Goal: Information Seeking & Learning: Learn about a topic

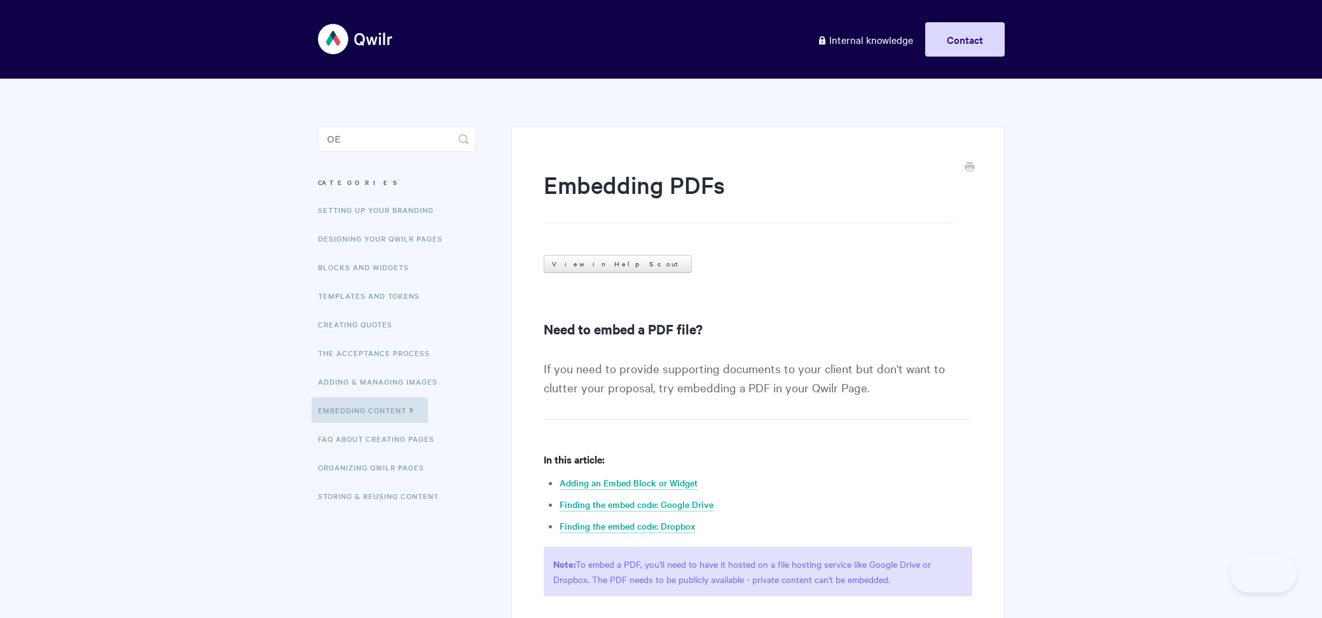
type input "o"
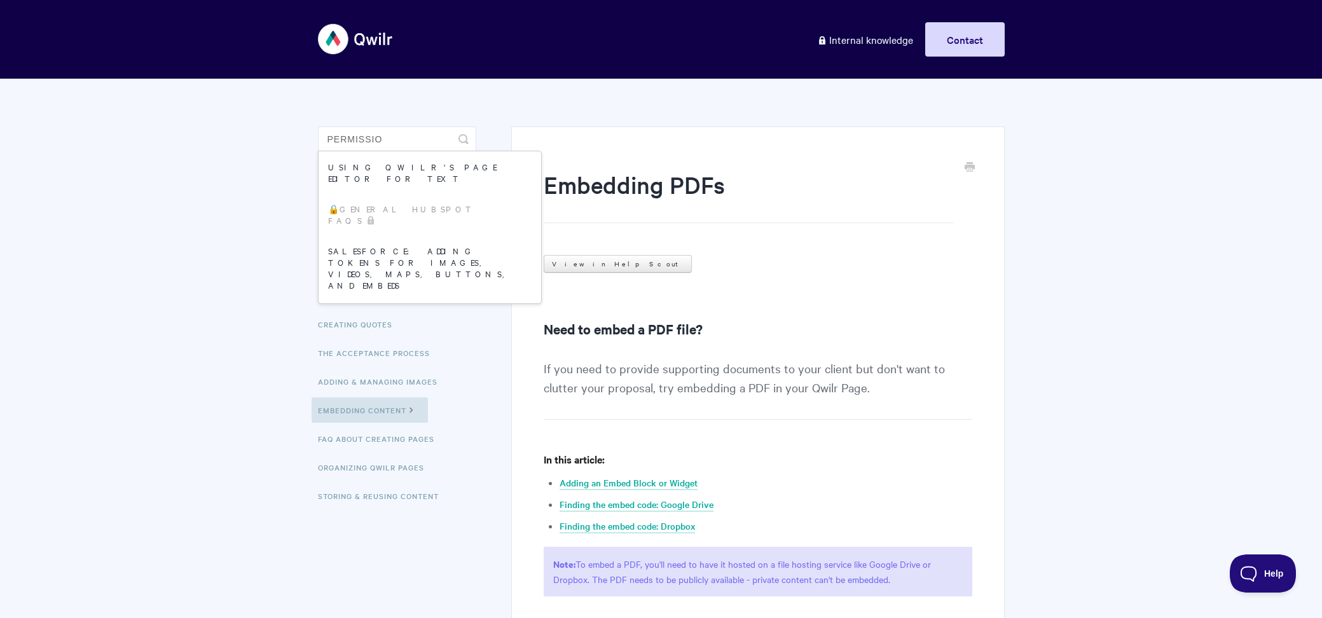
type input "permission"
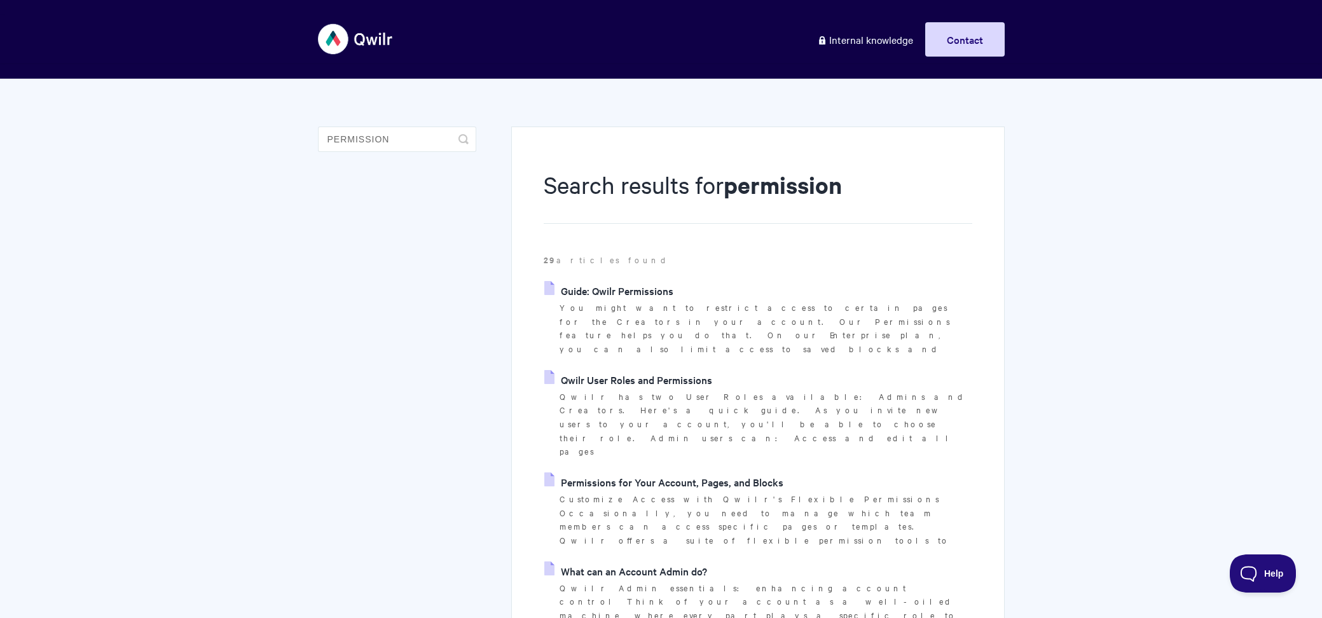
click at [635, 472] on link "Permissions for Your Account, Pages, and Blocks" at bounding box center [663, 481] width 239 height 19
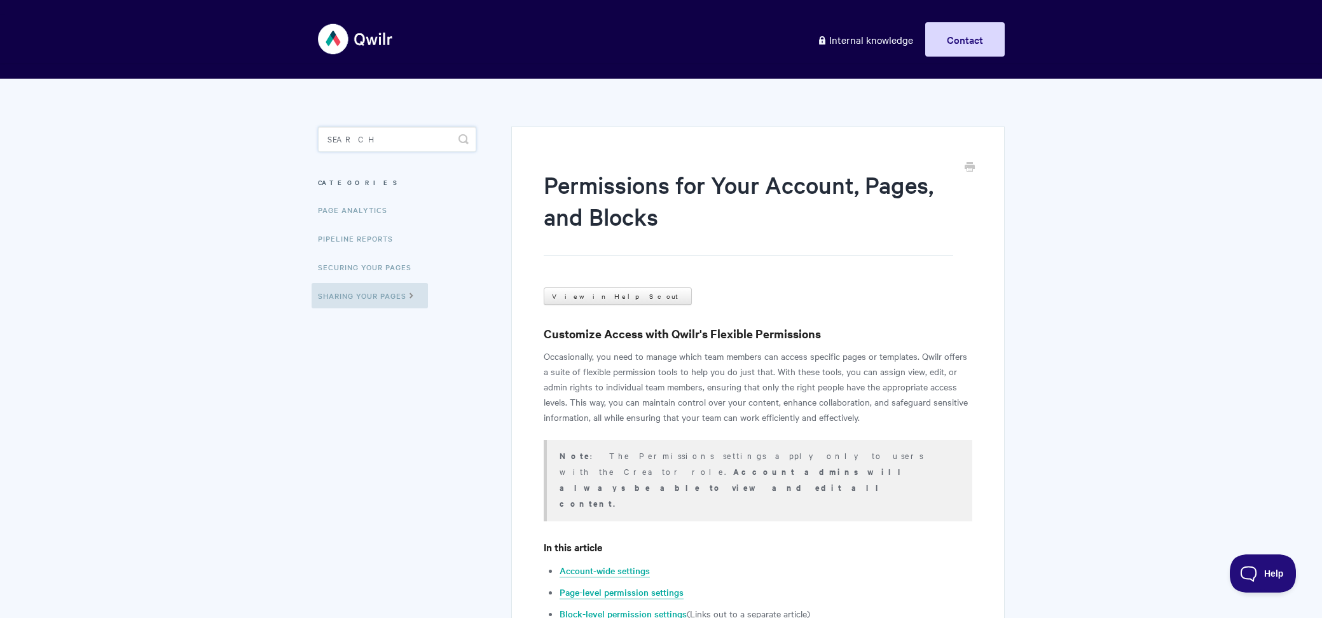
click at [362, 146] on input "Search" at bounding box center [397, 139] width 158 height 25
type input "blueprint"
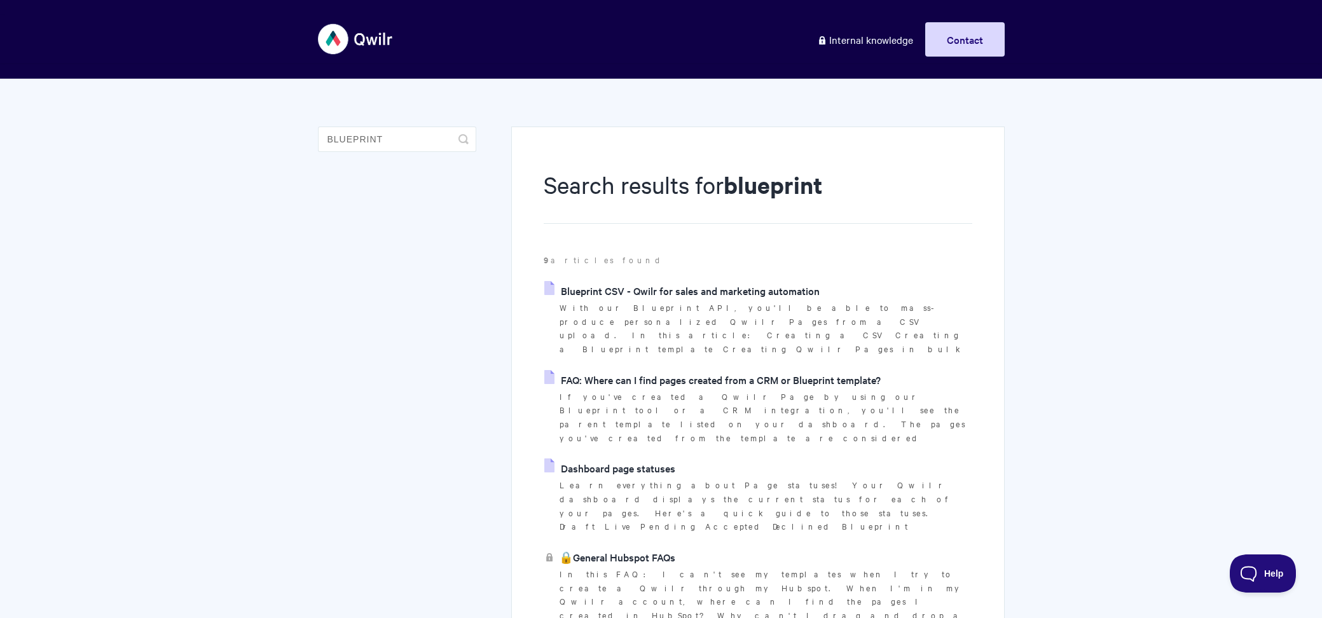
click at [709, 370] on link "FAQ: Where can I find pages created from a CRM or Blueprint template?" at bounding box center [712, 379] width 336 height 19
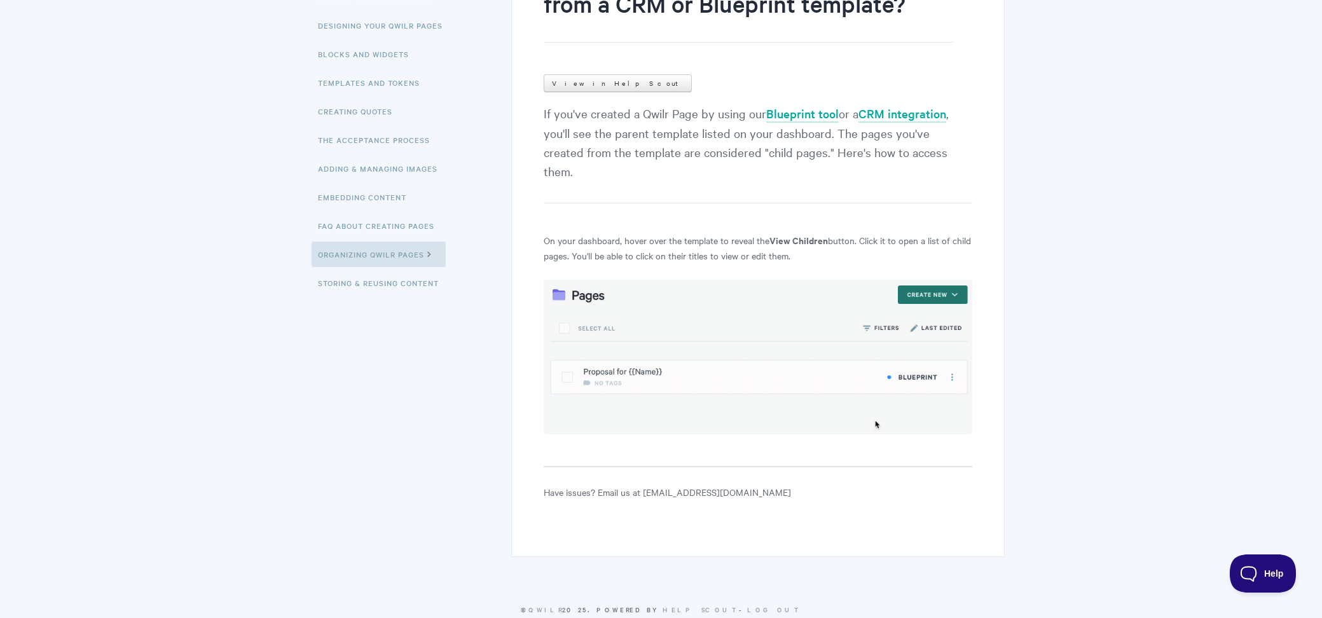
scroll to position [211, 0]
